Goal: Task Accomplishment & Management: Manage account settings

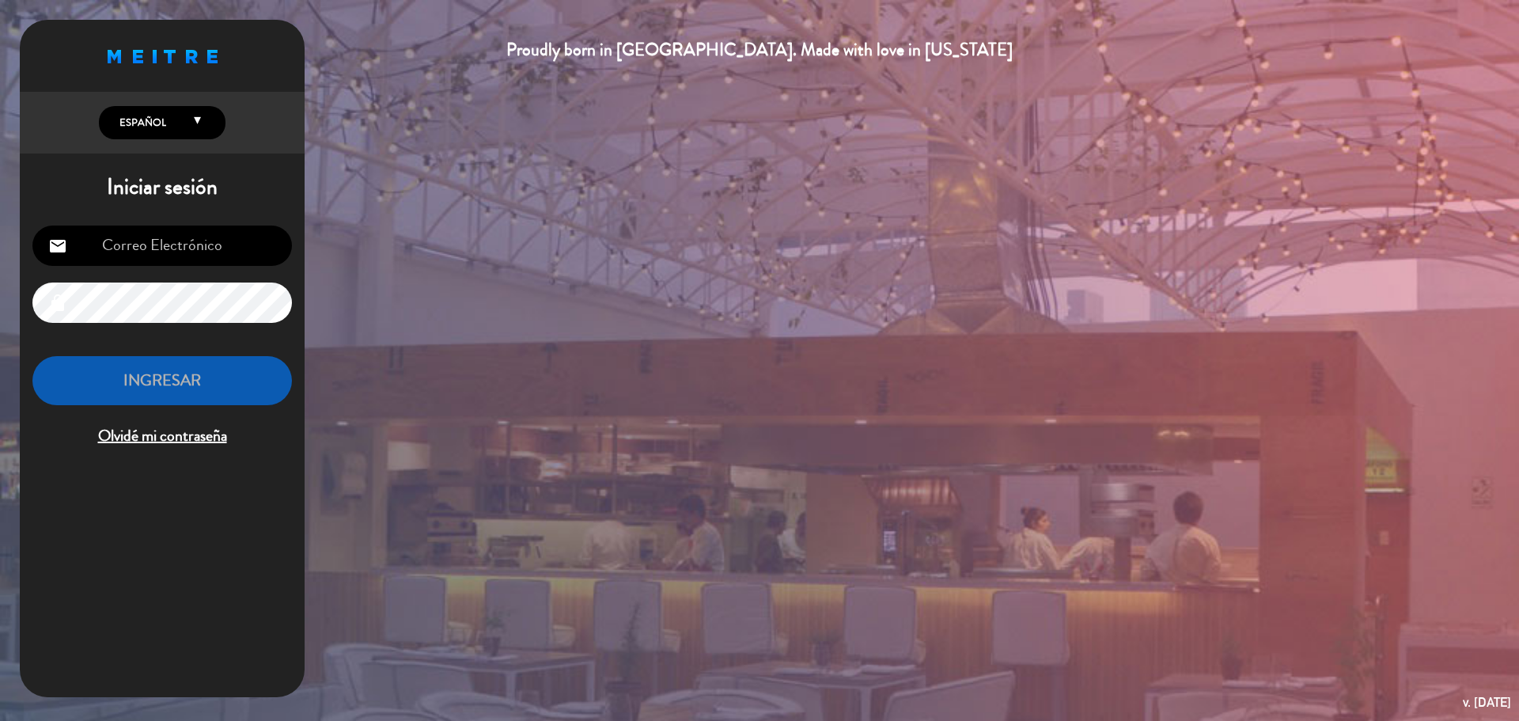
click at [112, 248] on input "email" at bounding box center [162, 246] width 260 height 40
type input "[EMAIL_ADDRESS][DOMAIN_NAME]"
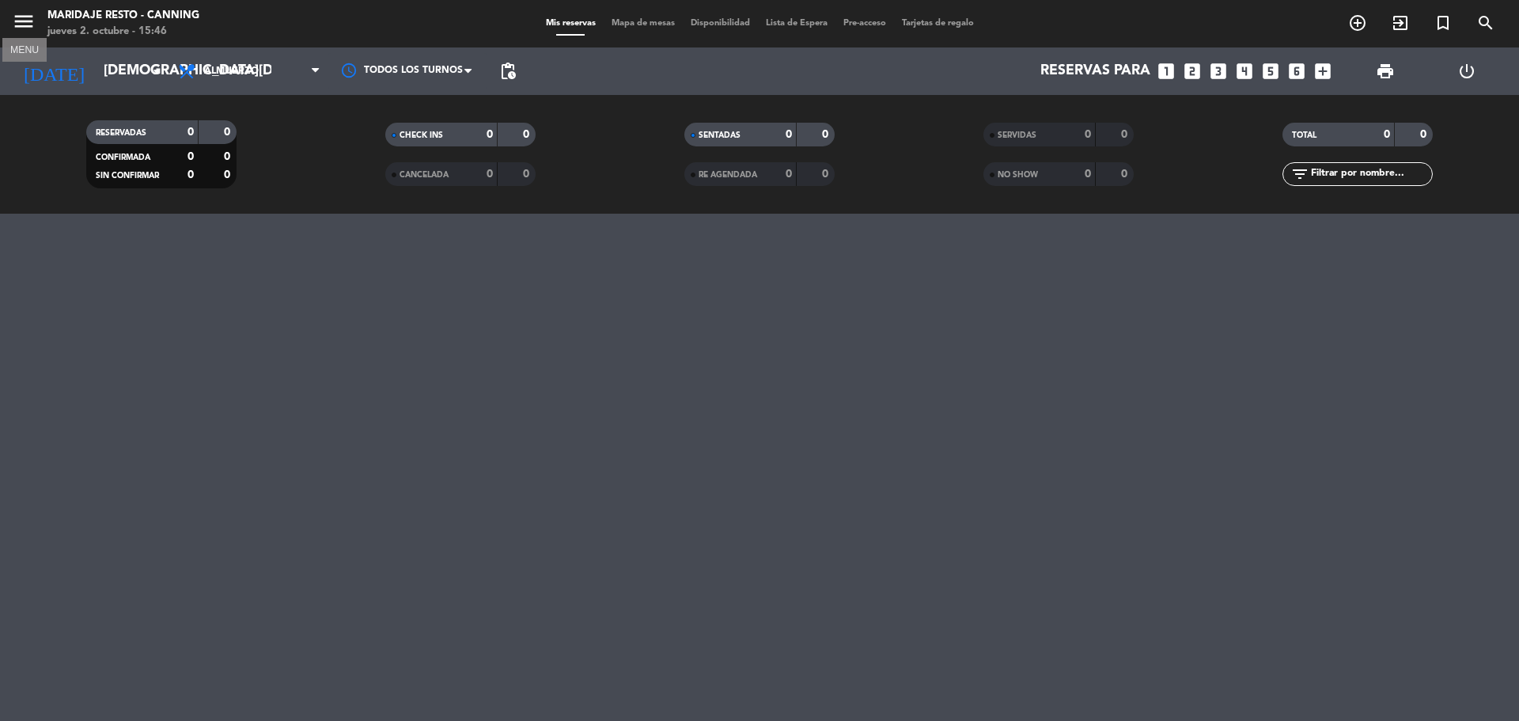
click at [31, 16] on icon "menu" at bounding box center [24, 21] width 24 height 24
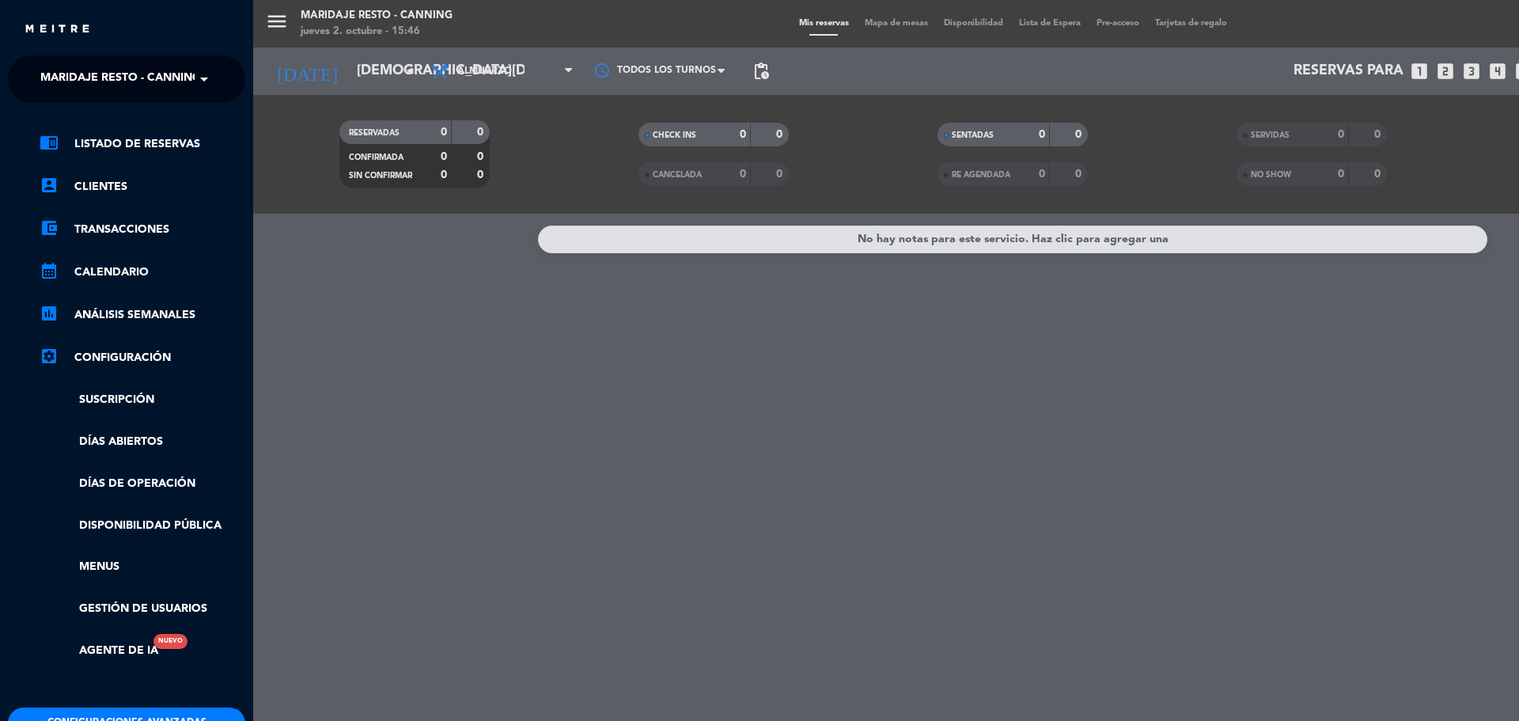
click at [322, 16] on div "menu Maridaje Resto - Canning [DATE] 2. octubre - 15:46 Mis reservas Mapa de me…" at bounding box center [1012, 360] width 1519 height 721
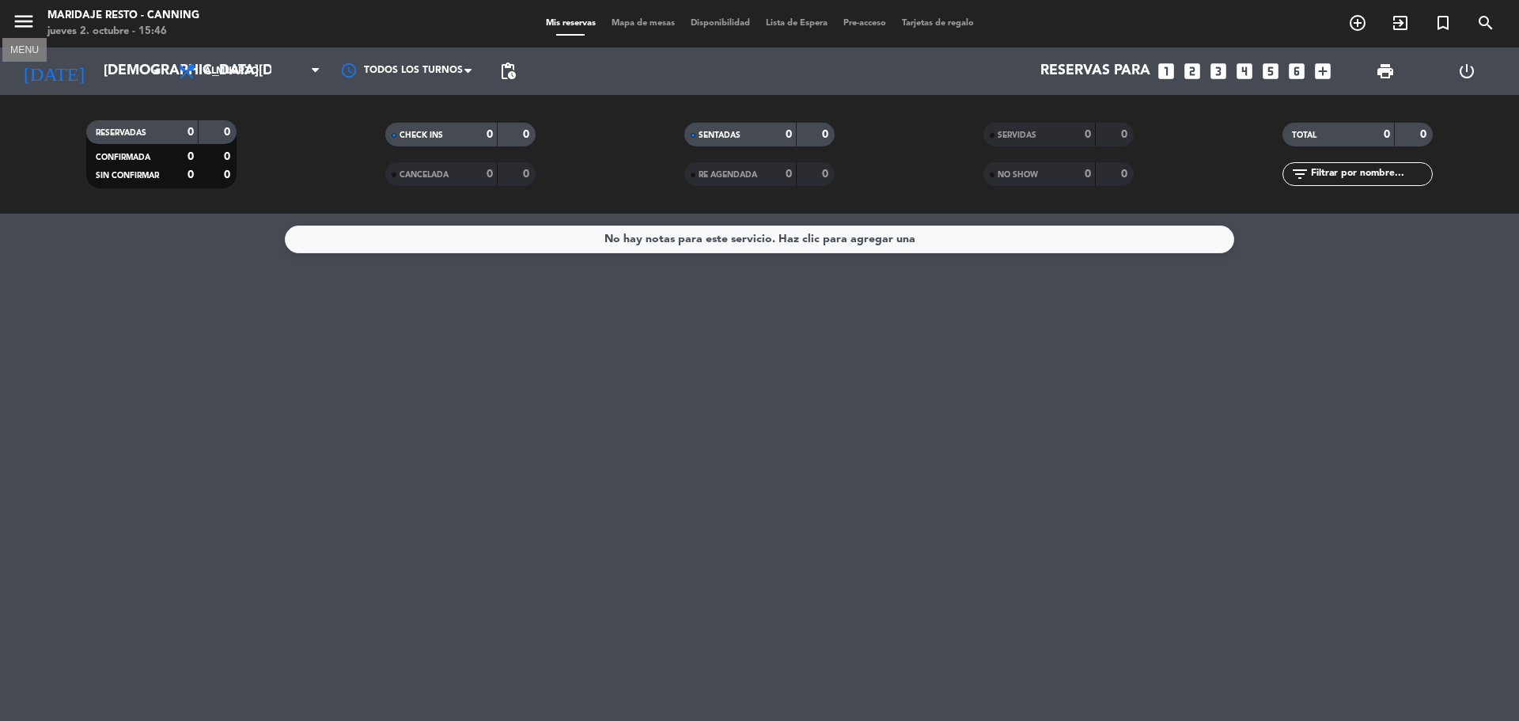
click at [30, 22] on icon "menu" at bounding box center [24, 21] width 24 height 24
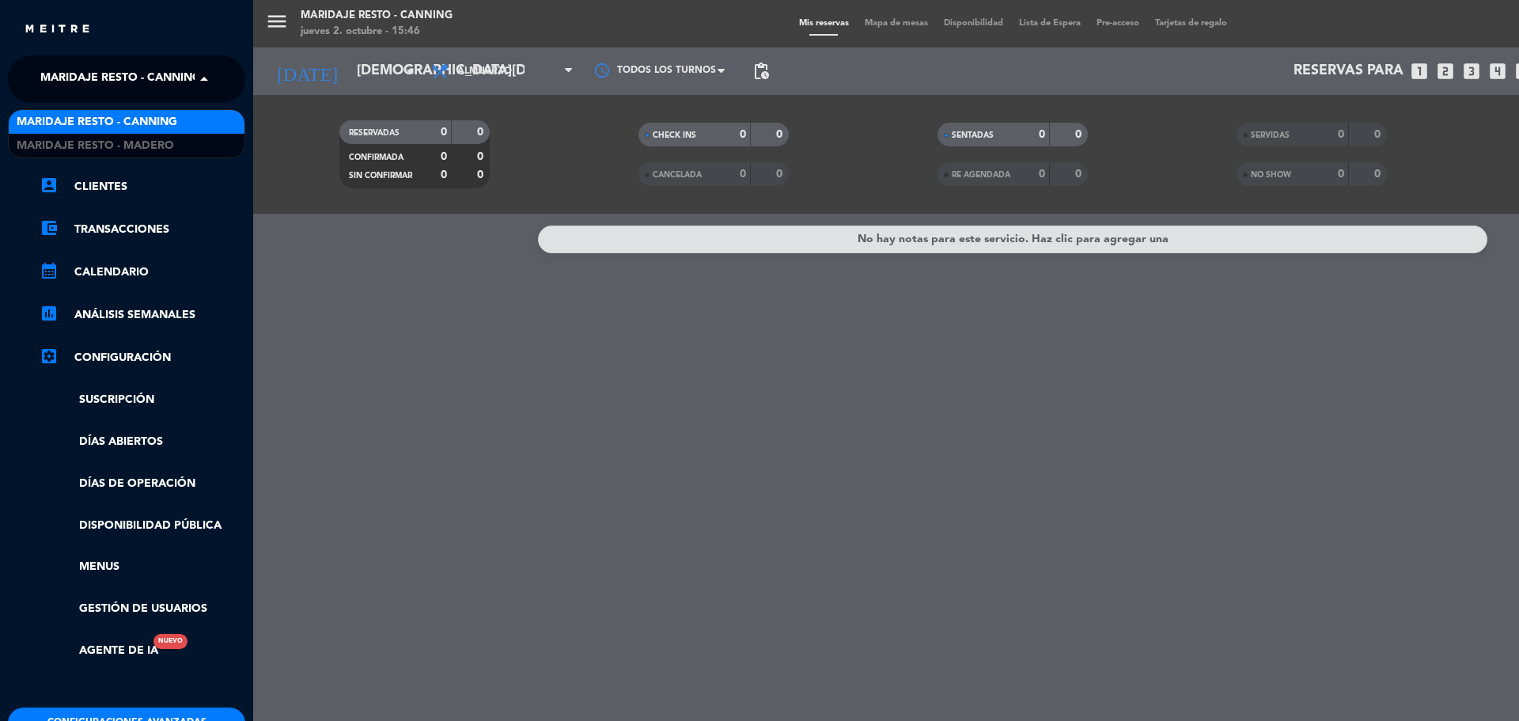
click at [104, 84] on span "Maridaje Resto - Canning" at bounding box center [120, 79] width 161 height 33
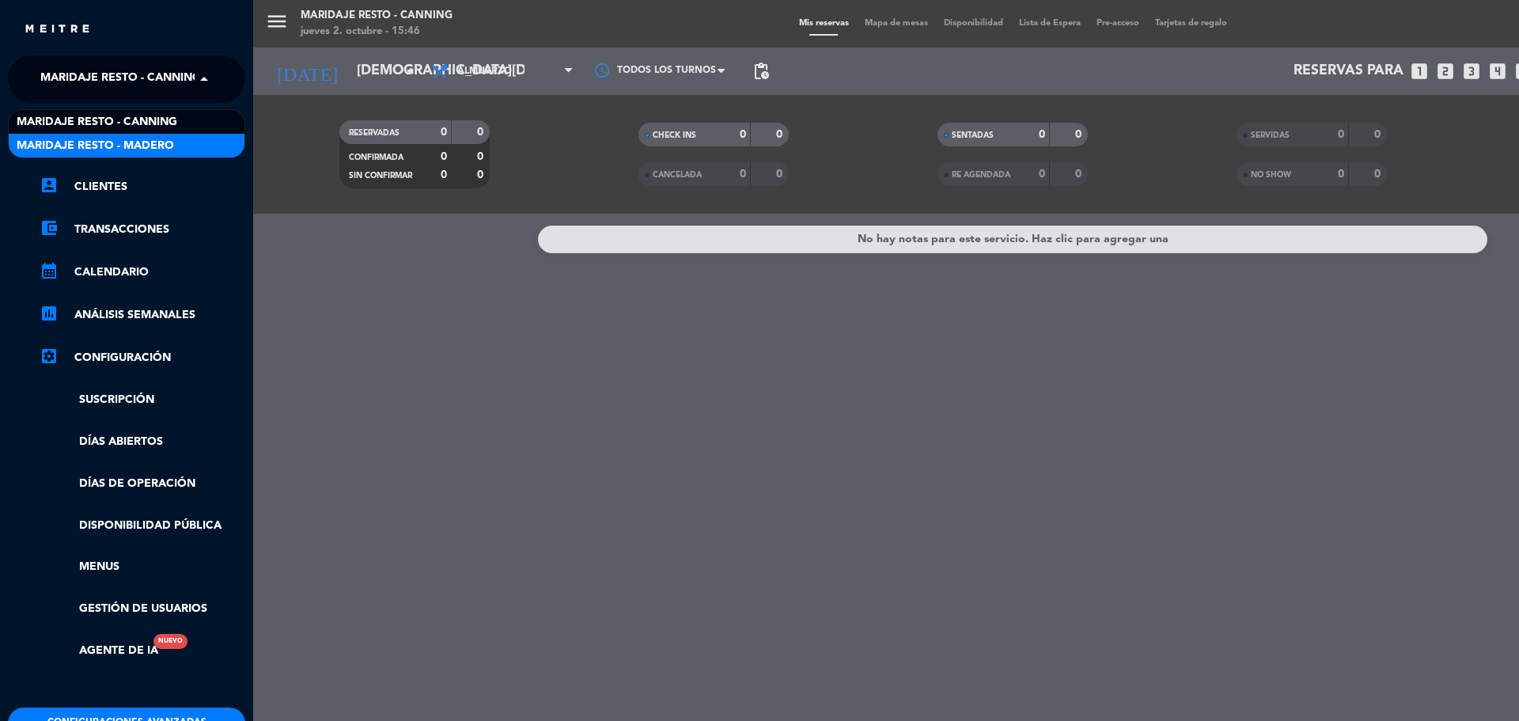
click at [197, 137] on div "Maridaje Resto - Madero" at bounding box center [127, 146] width 236 height 24
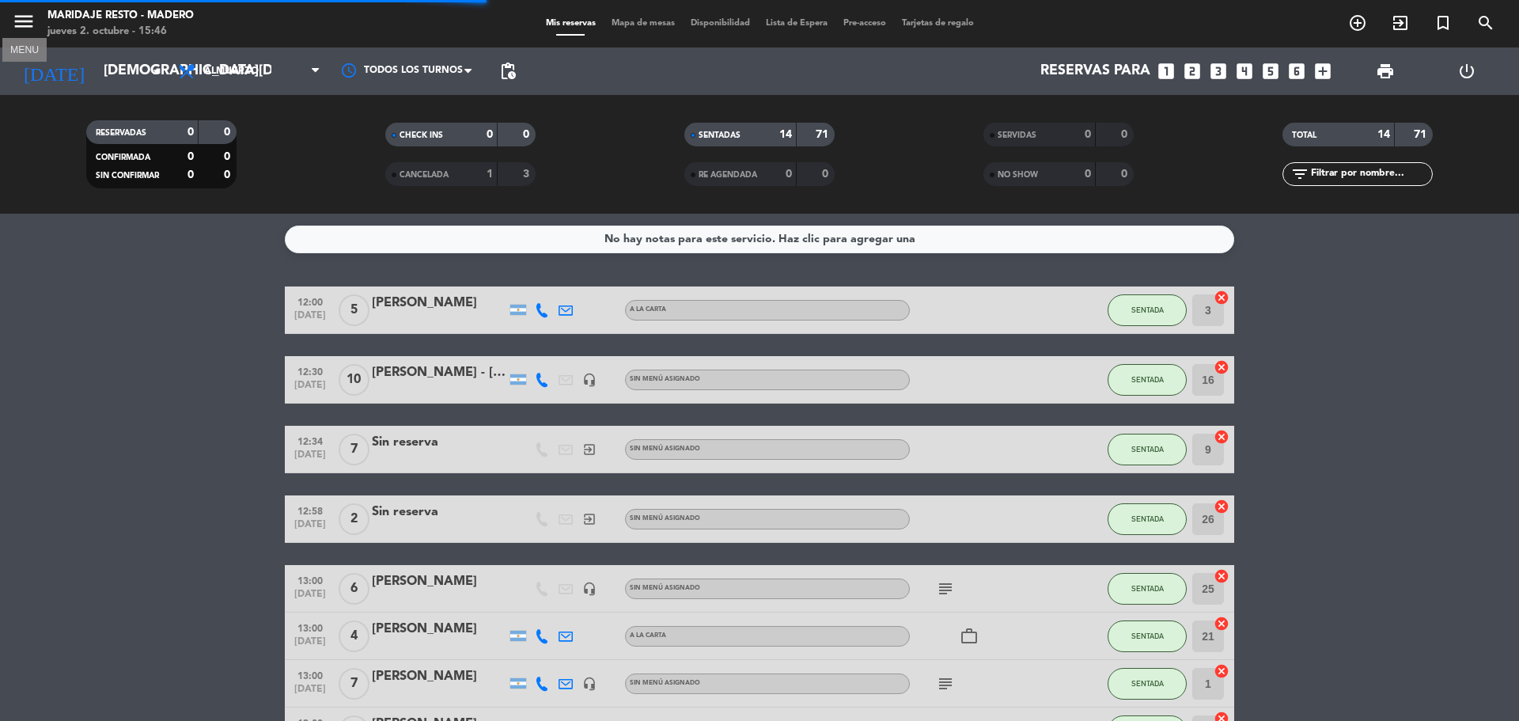
click at [28, 21] on icon "menu" at bounding box center [24, 21] width 24 height 24
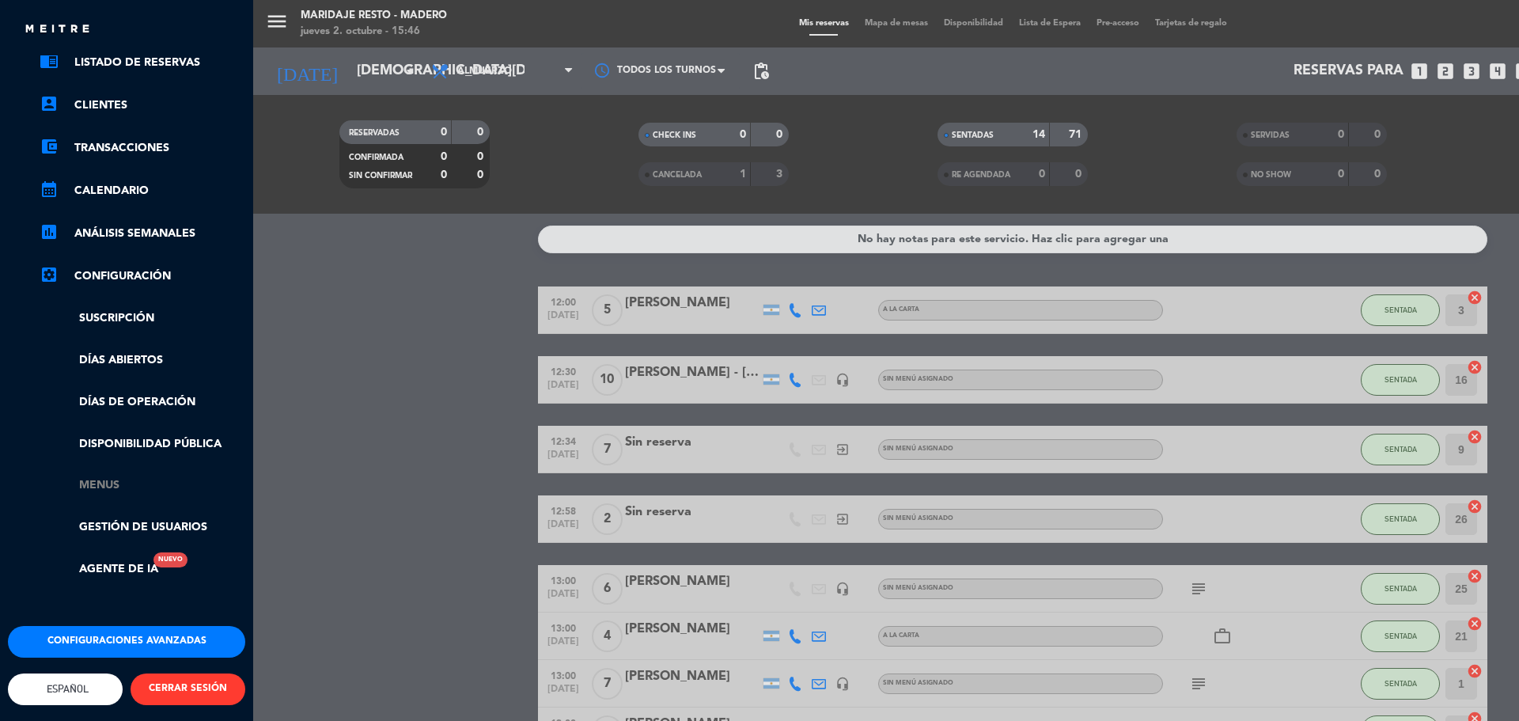
scroll to position [93, 0]
click at [140, 626] on button "Configuraciones avanzadas" at bounding box center [126, 642] width 237 height 32
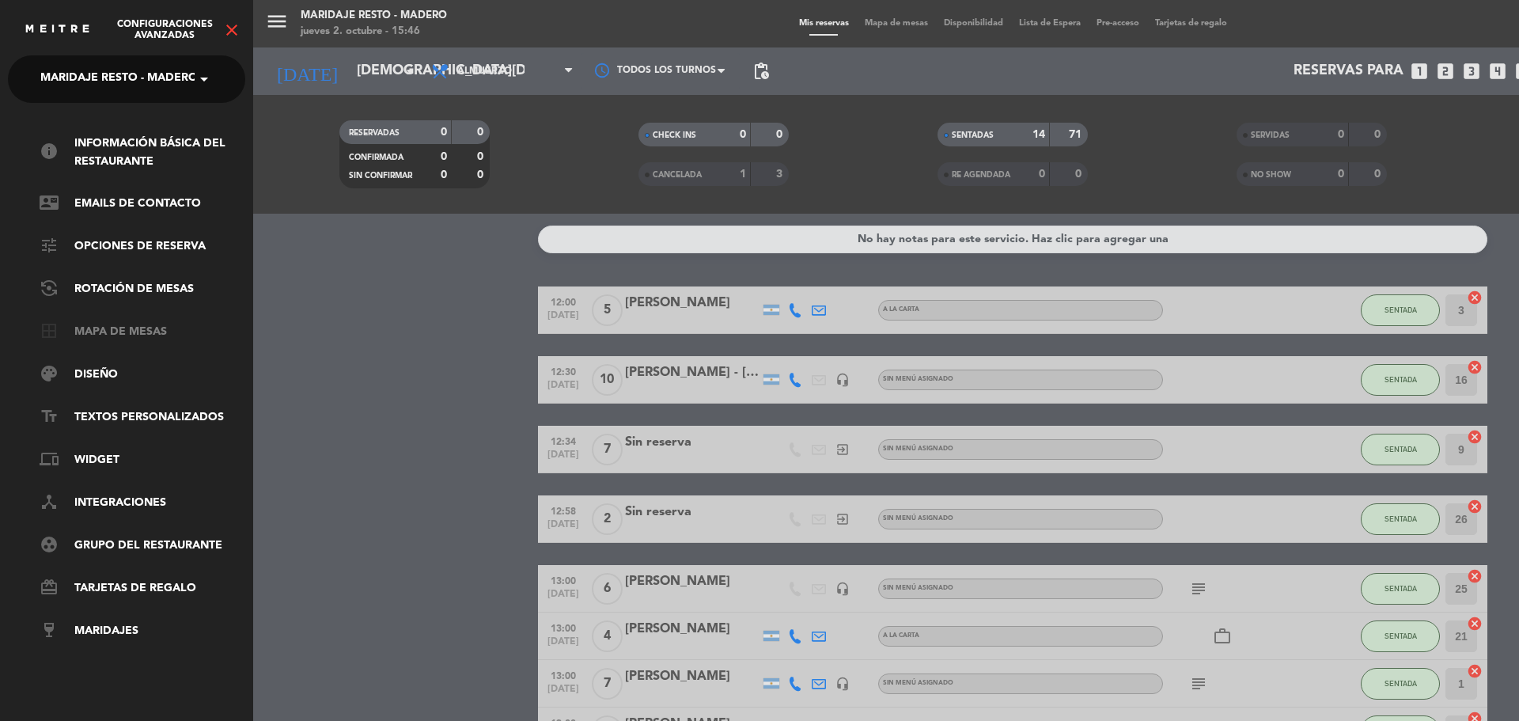
click at [115, 328] on link "border_all Mapa de mesas" at bounding box center [143, 332] width 206 height 19
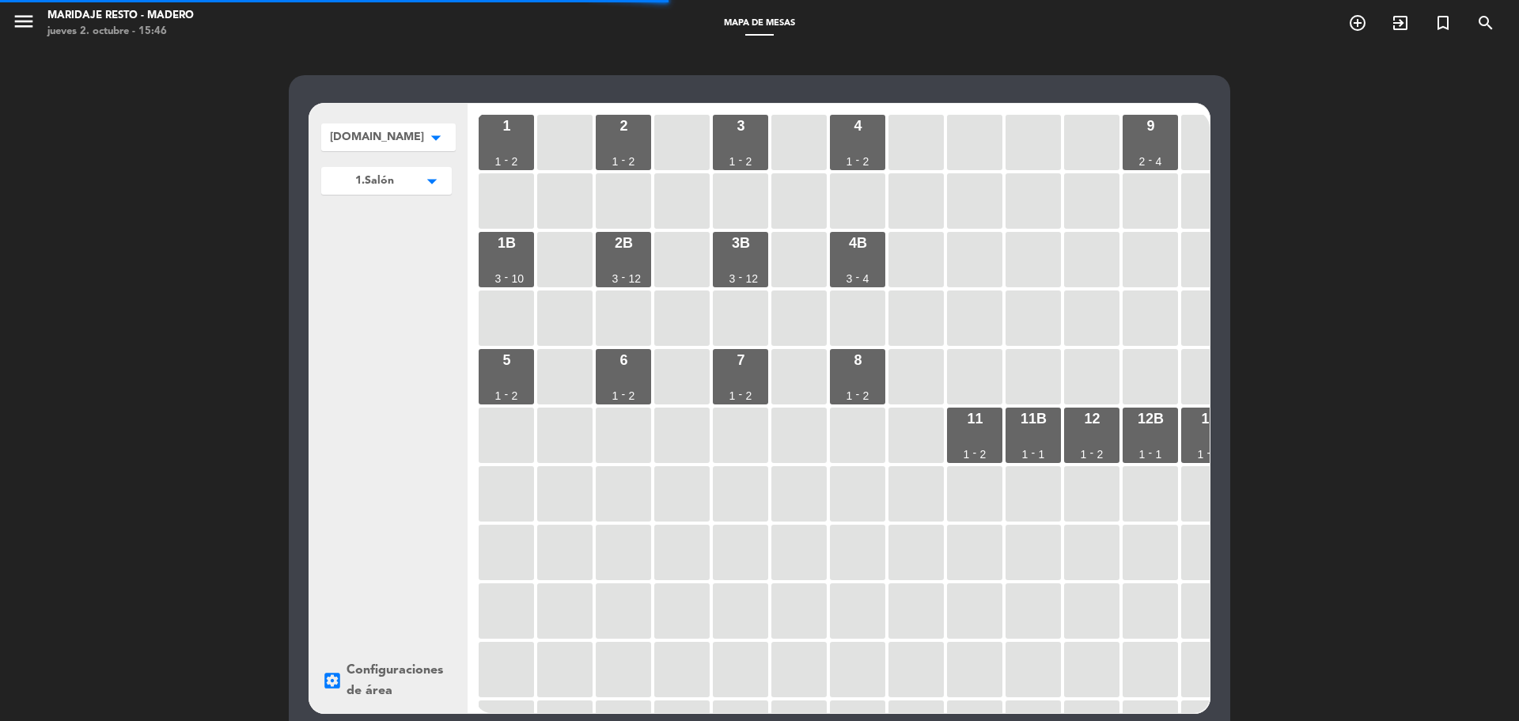
click at [424, 137] on icon "arrow_drop_down" at bounding box center [436, 138] width 24 height 16
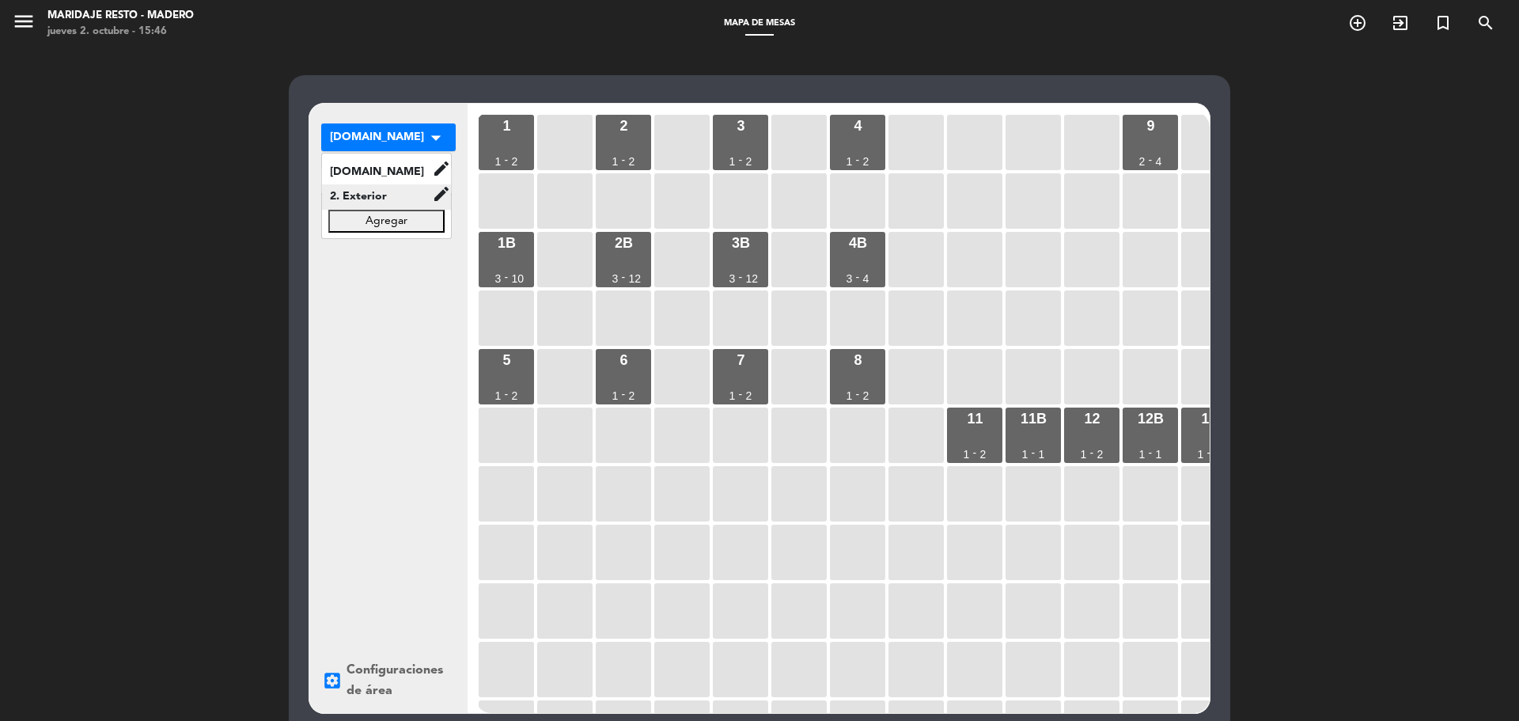
click at [415, 190] on span "2. Exterior" at bounding box center [377, 197] width 110 height 18
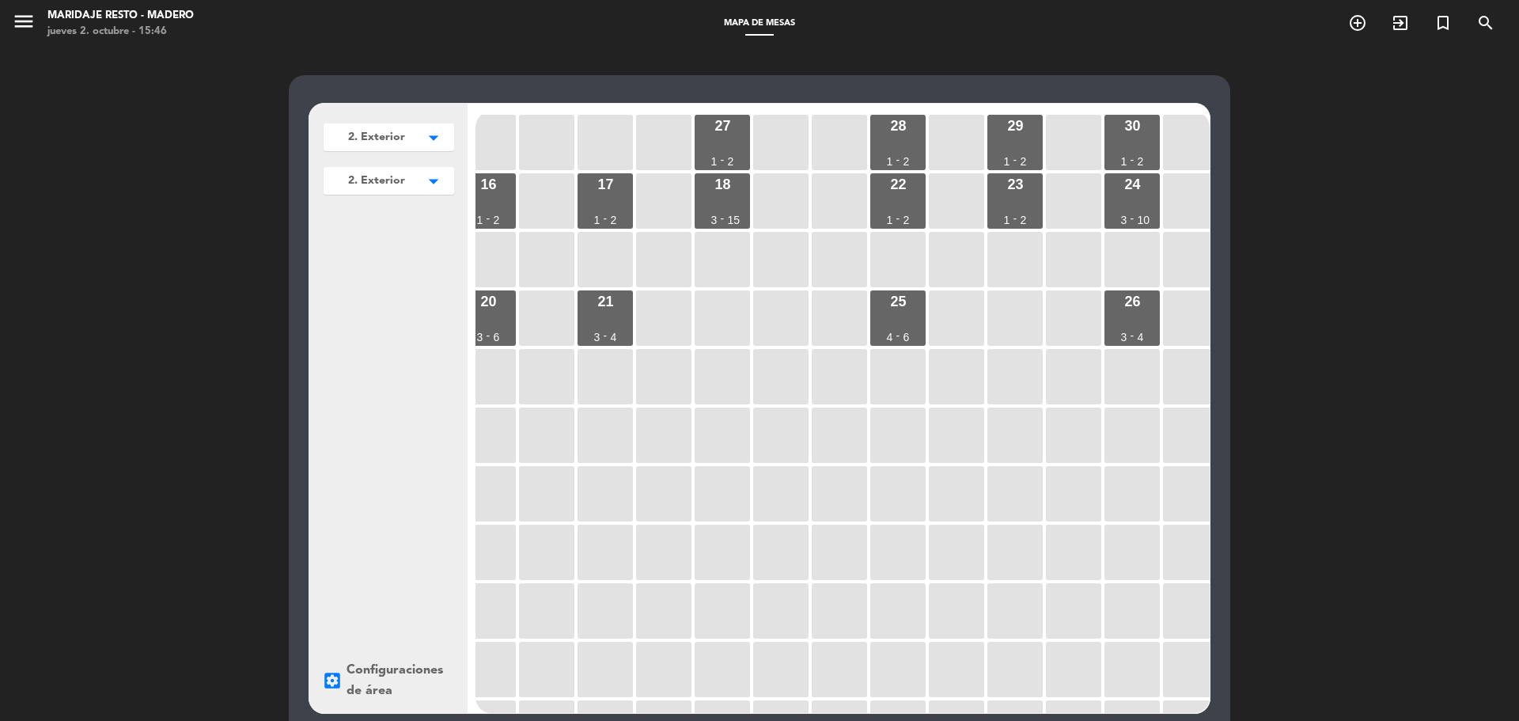
scroll to position [0, 260]
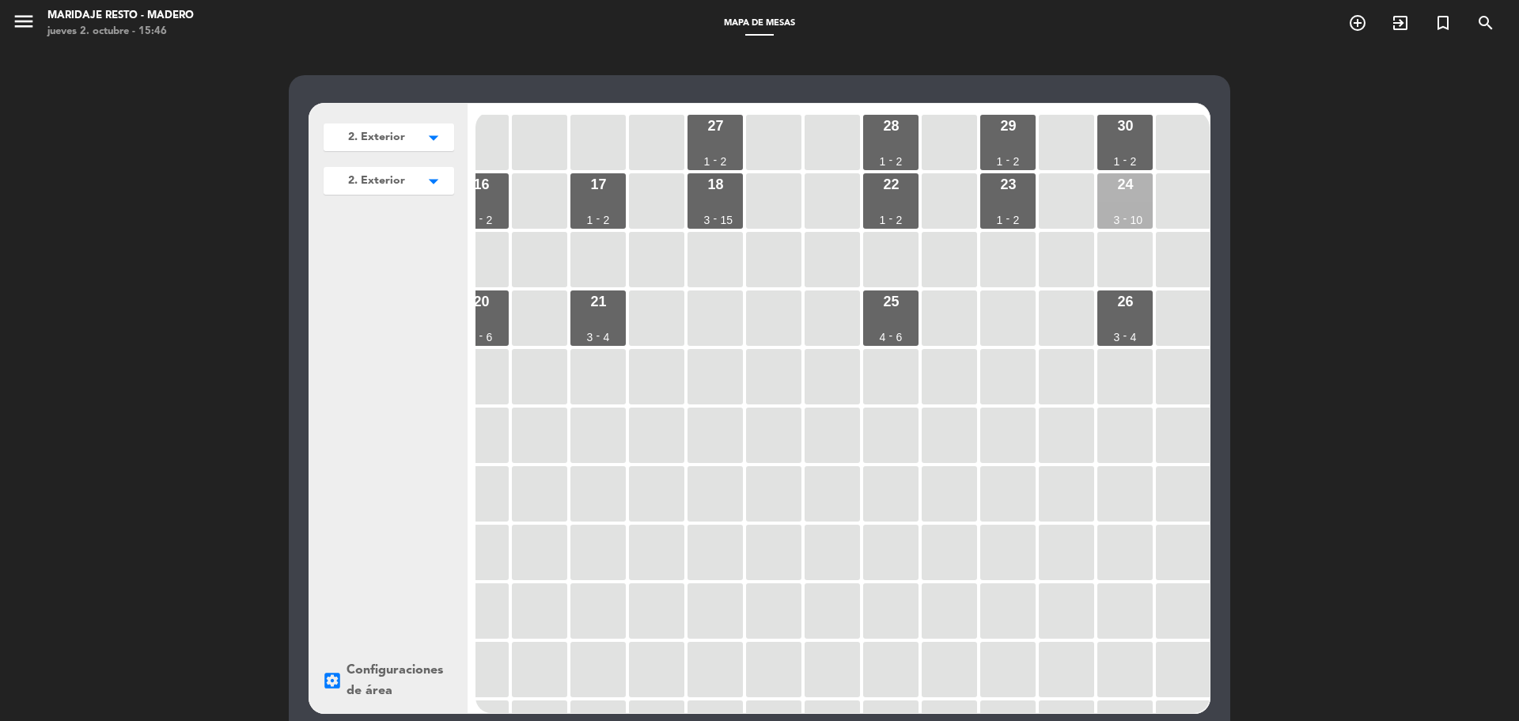
click at [1127, 214] on div "-" at bounding box center [1126, 218] width 4 height 11
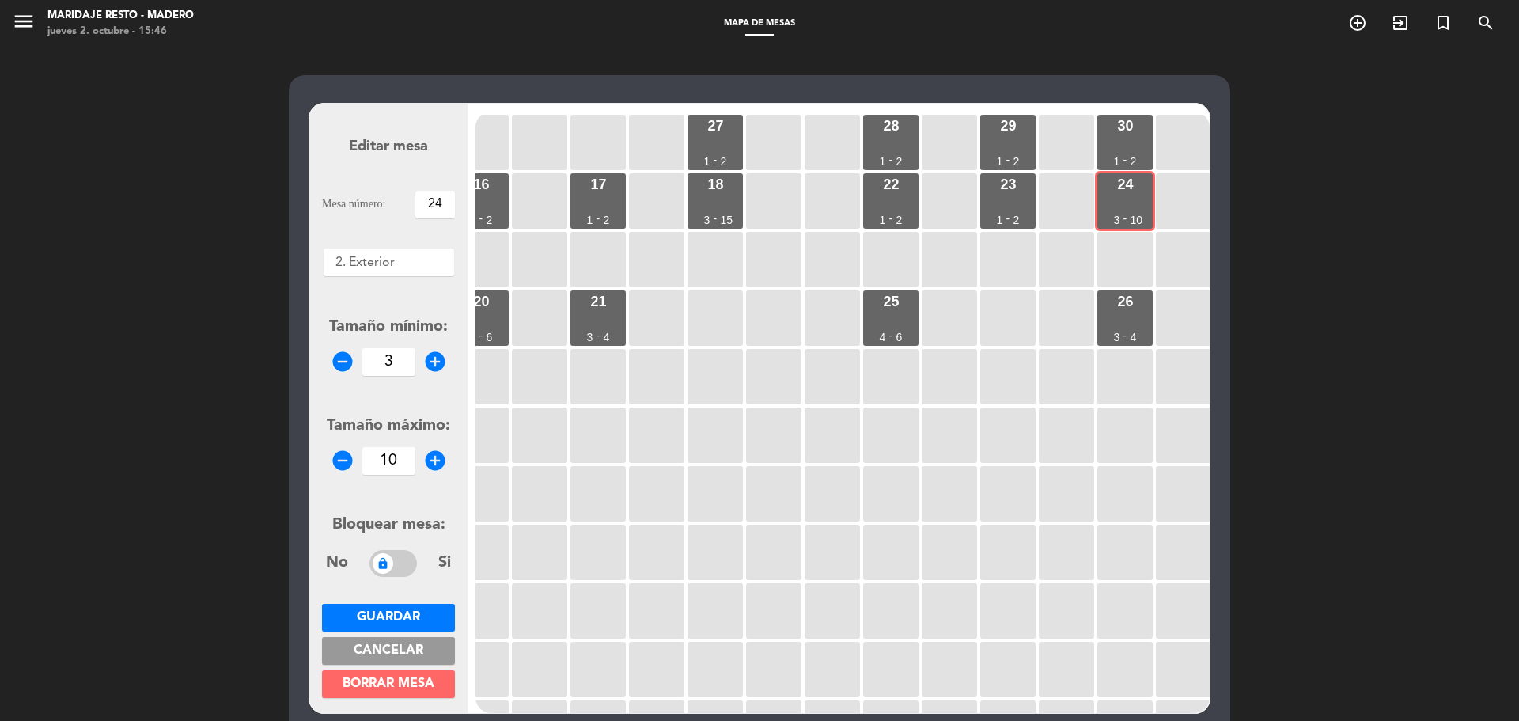
click at [436, 465] on icon "add_circle" at bounding box center [435, 461] width 24 height 24
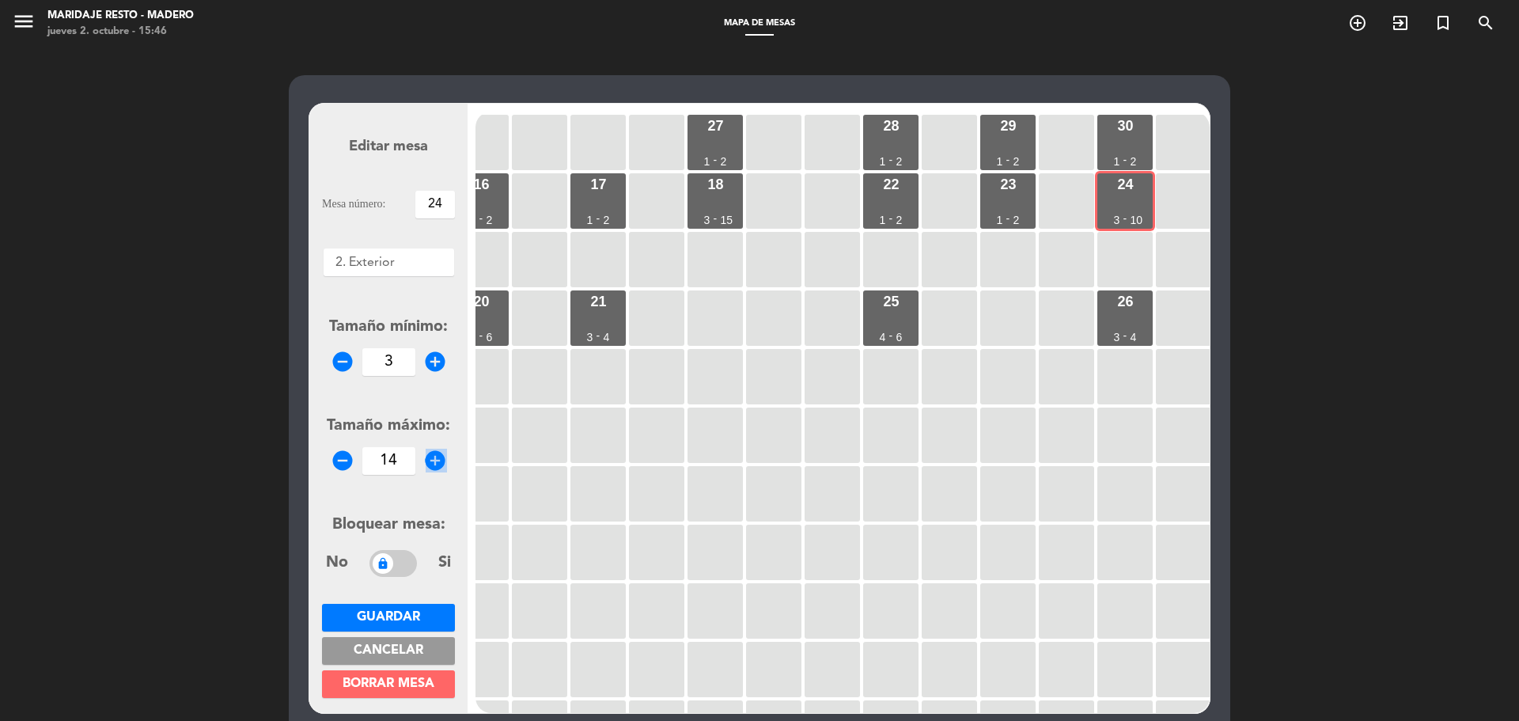
type input "15"
click at [360, 617] on span "Guardar" at bounding box center [388, 617] width 63 height 13
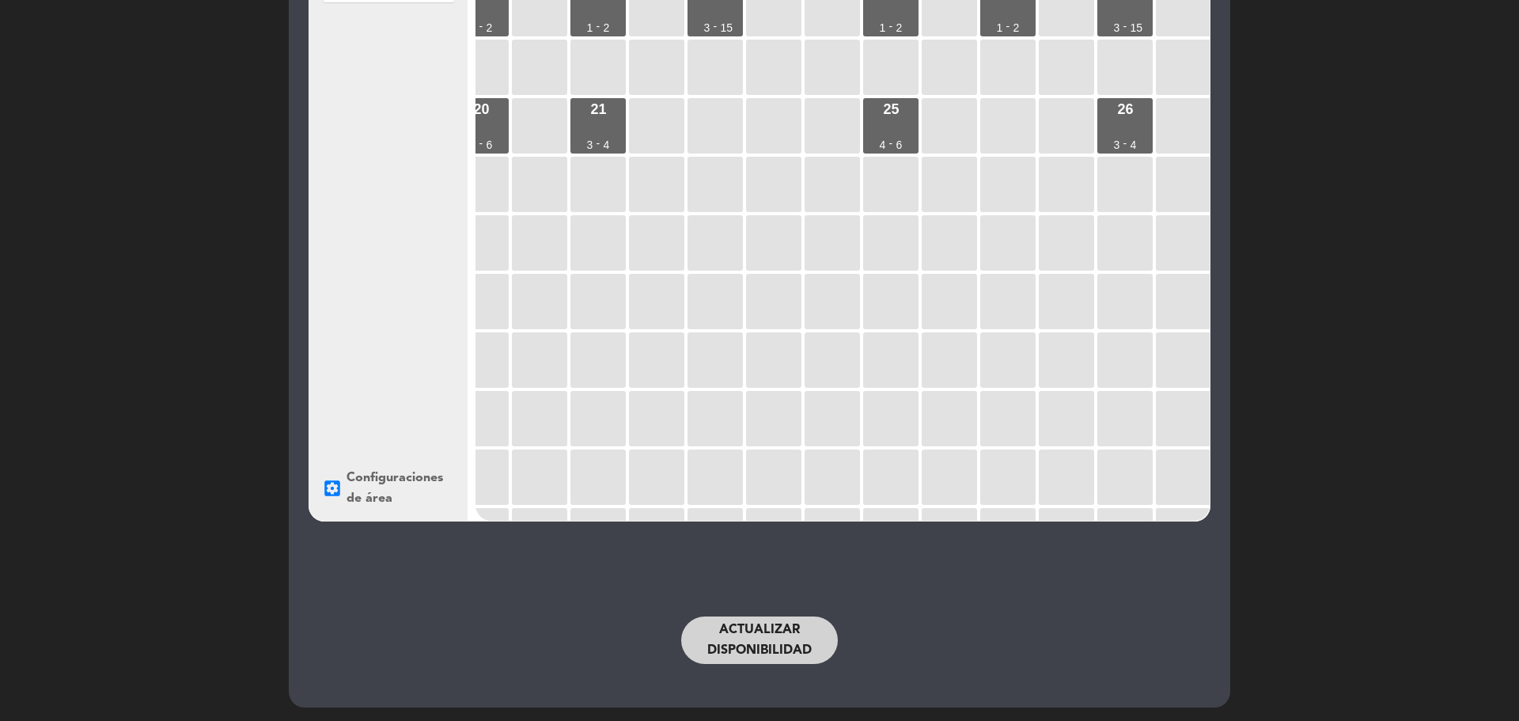
scroll to position [195, 0]
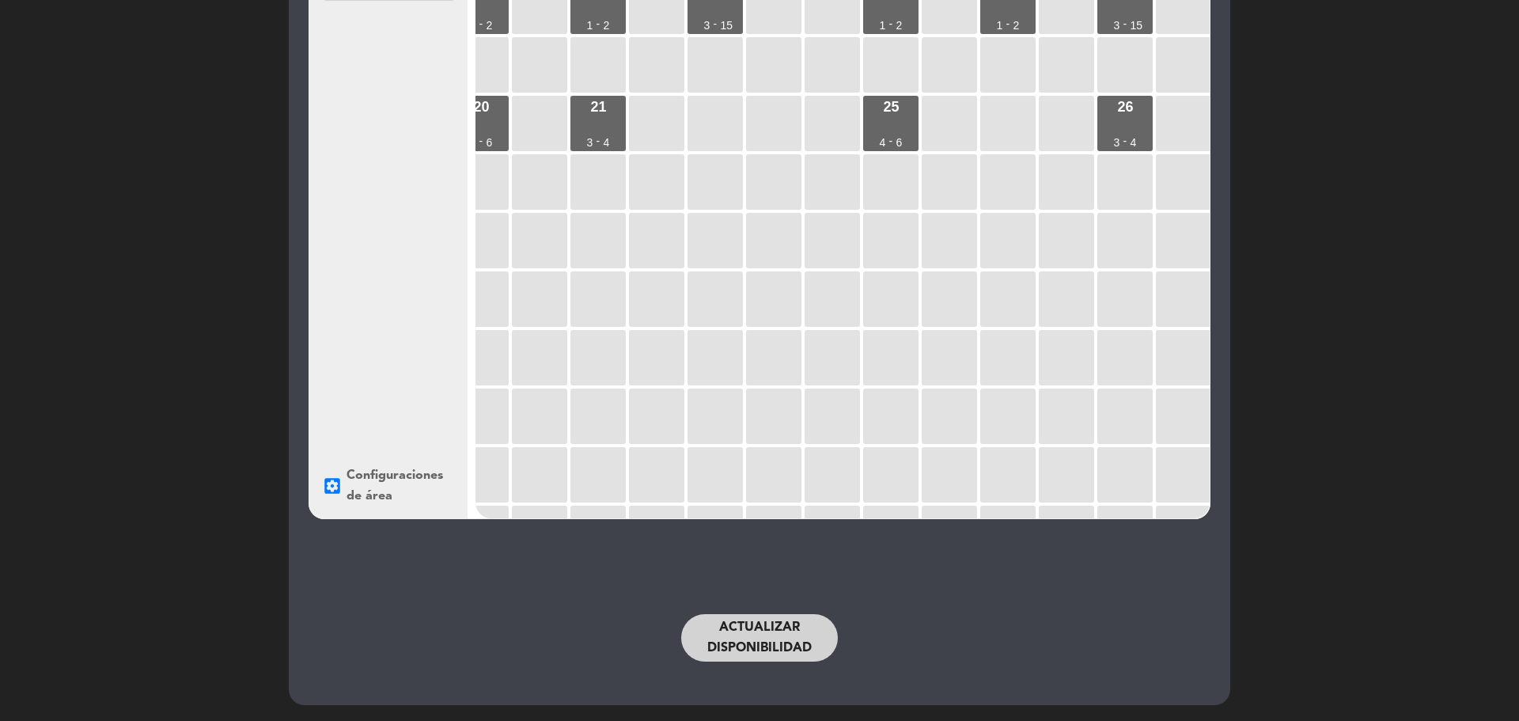
click at [822, 641] on button "Actualizar disponibilidad" at bounding box center [759, 637] width 157 height 47
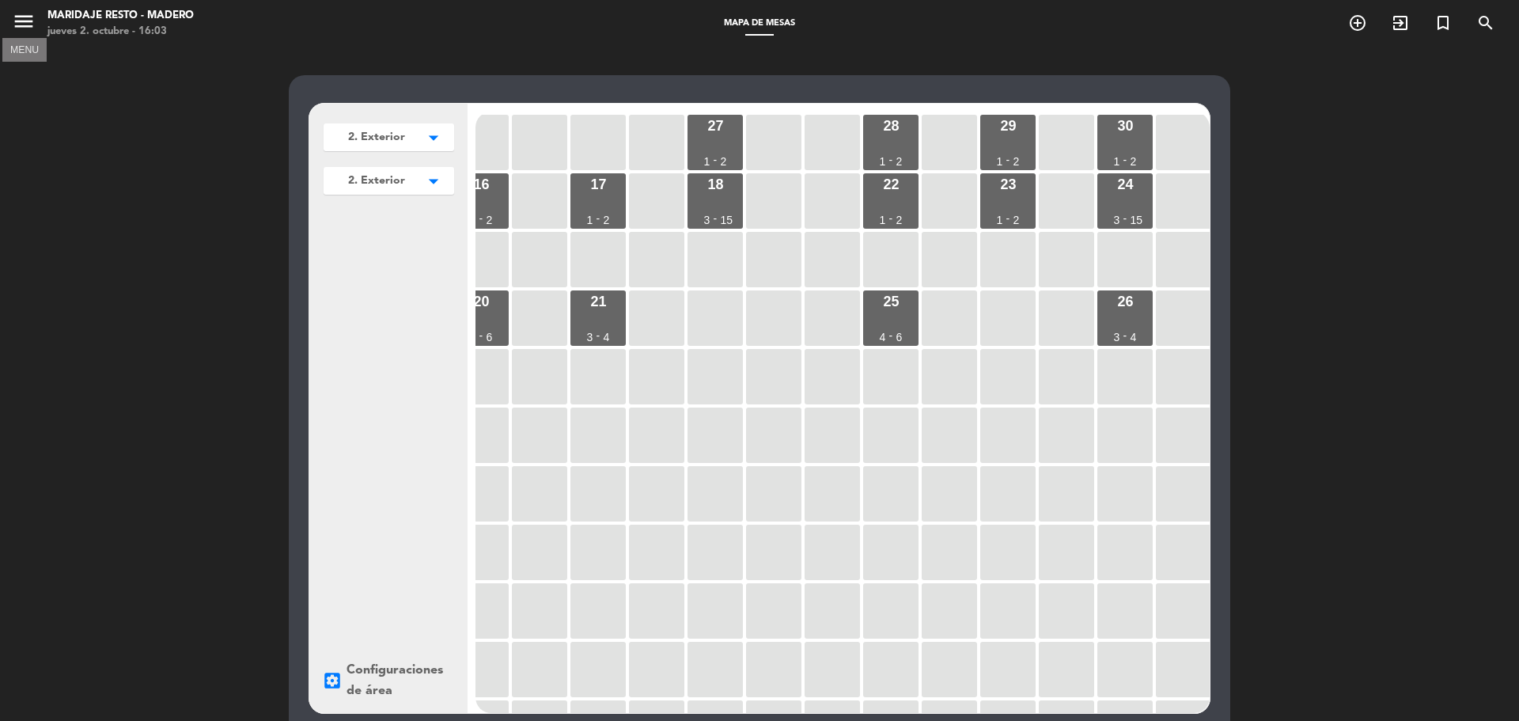
click at [17, 15] on icon "menu" at bounding box center [24, 21] width 24 height 24
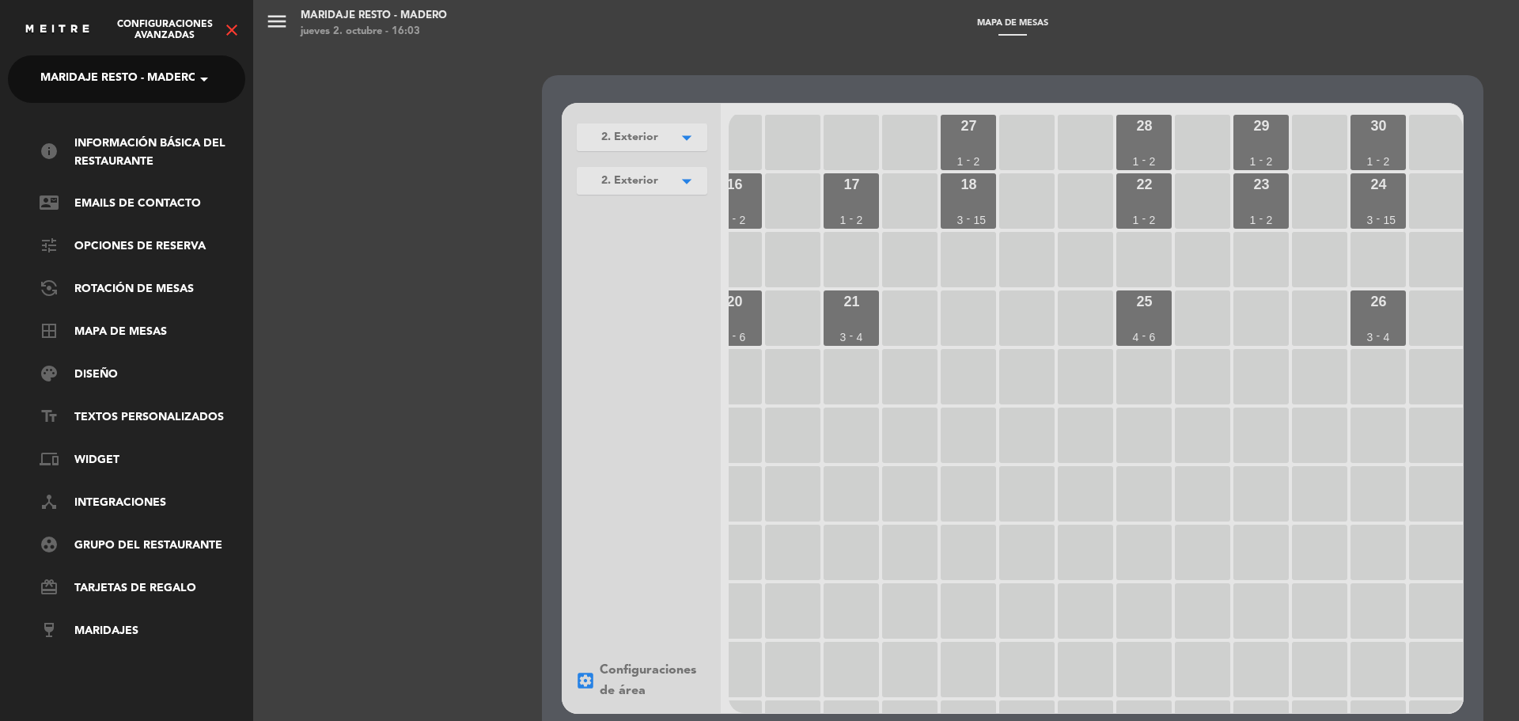
click at [224, 36] on icon "close" at bounding box center [231, 30] width 19 height 19
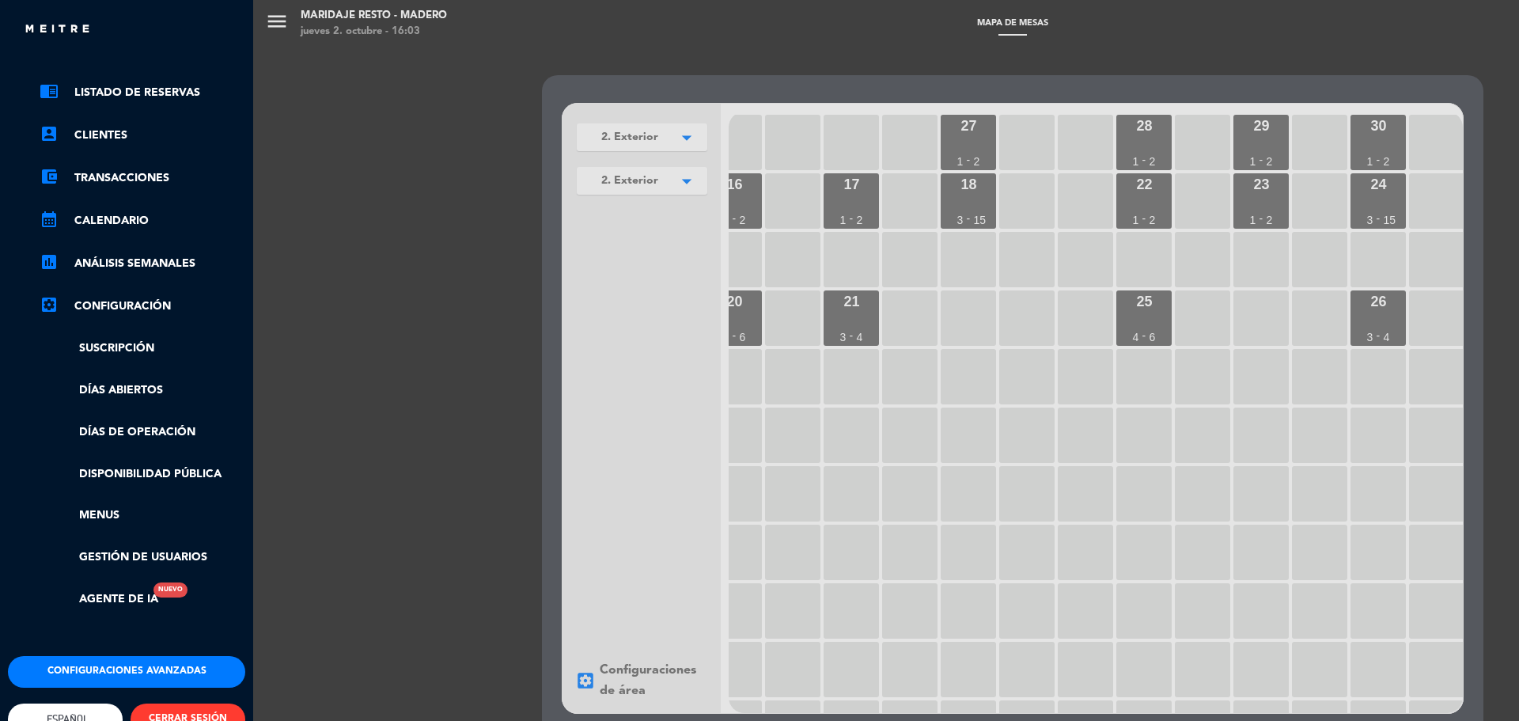
scroll to position [93, 0]
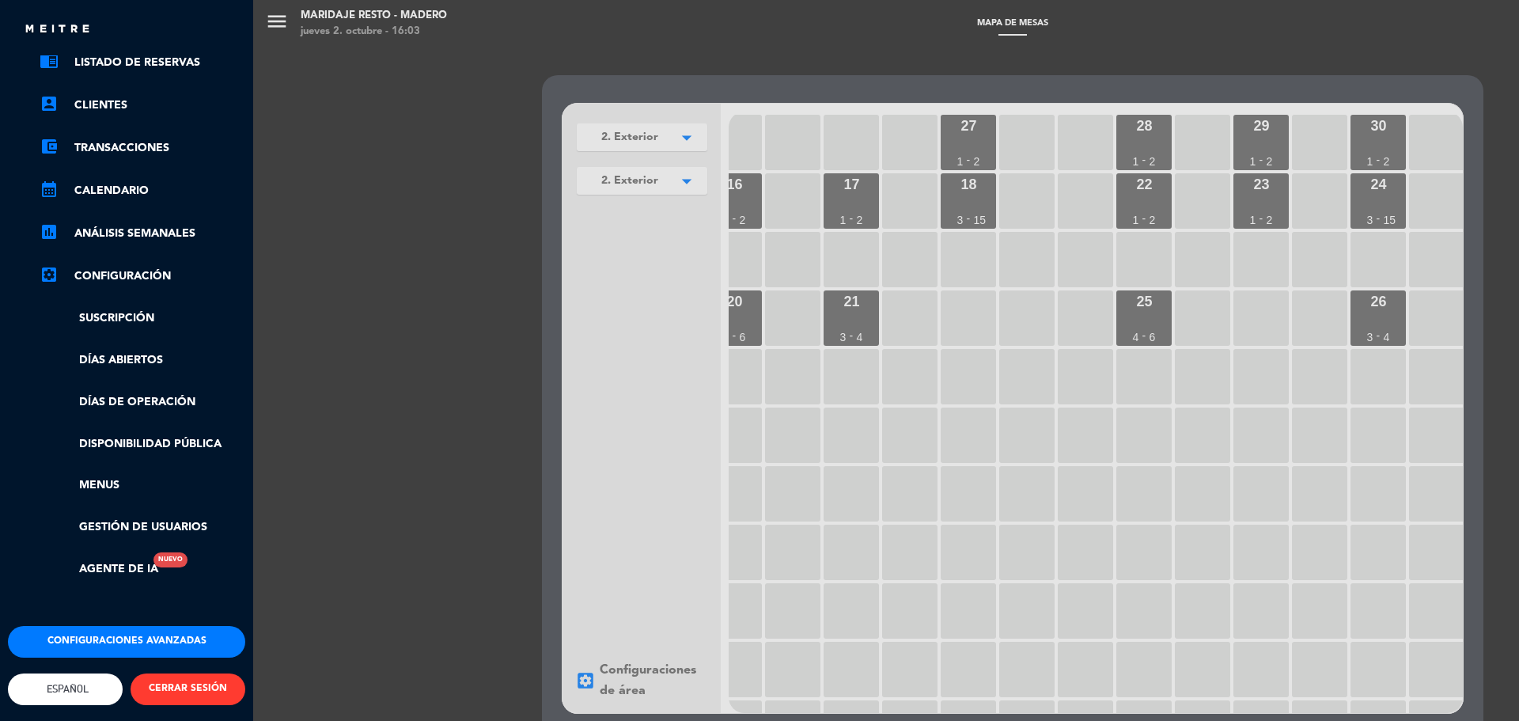
click at [186, 673] on button "CERRAR SESIÓN" at bounding box center [188, 689] width 115 height 32
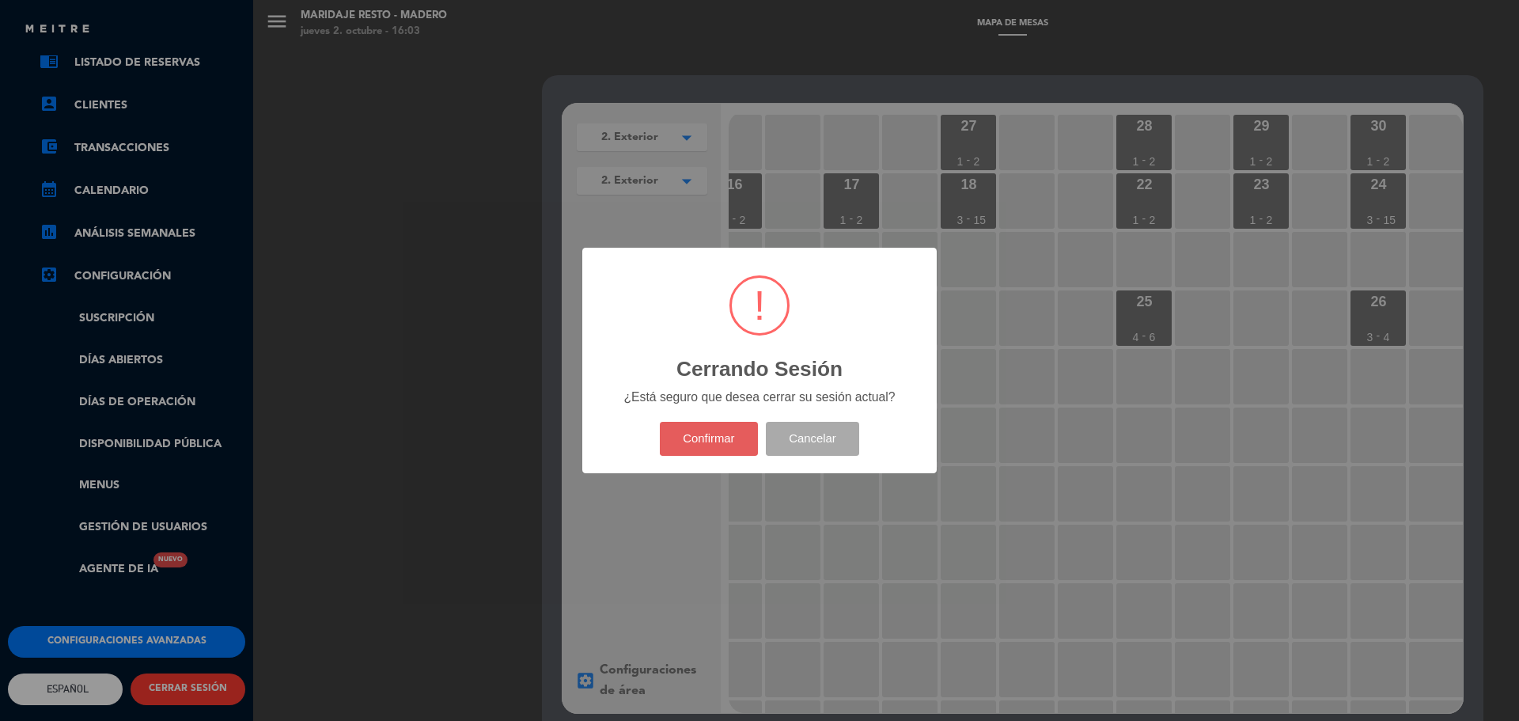
click at [718, 435] on button "Confirmar" at bounding box center [709, 439] width 99 height 34
